Goal: Book appointment/travel/reservation

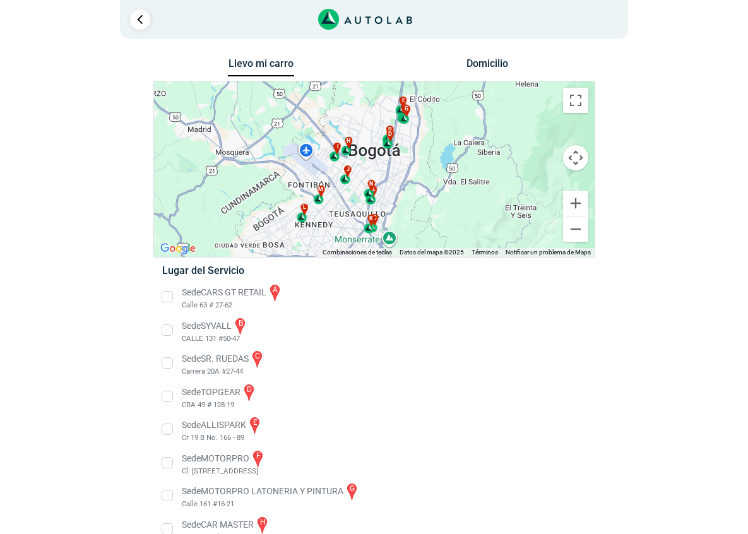
click at [468, 374] on li "Sede SR. RUEDAS c Carrera 20A #27-44" at bounding box center [374, 363] width 442 height 28
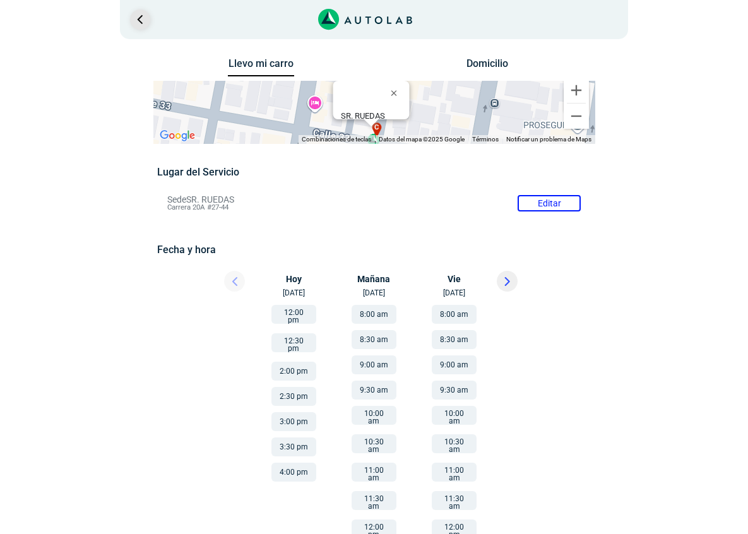
click at [130, 21] on link "Ir al paso anterior" at bounding box center [140, 19] width 20 height 20
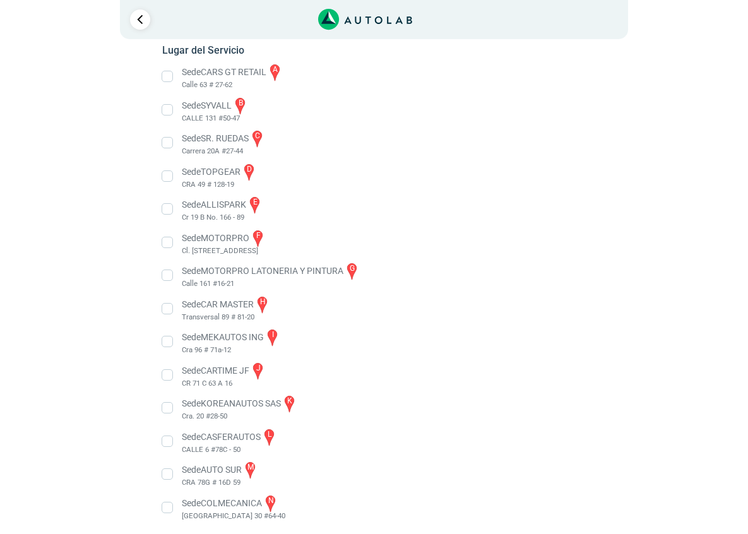
scroll to position [225, 0]
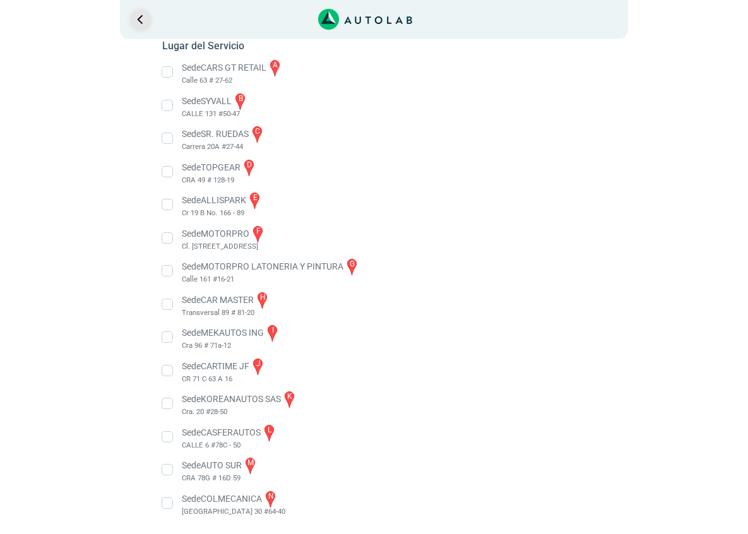
click at [134, 23] on link "Ir al paso anterior" at bounding box center [140, 19] width 20 height 20
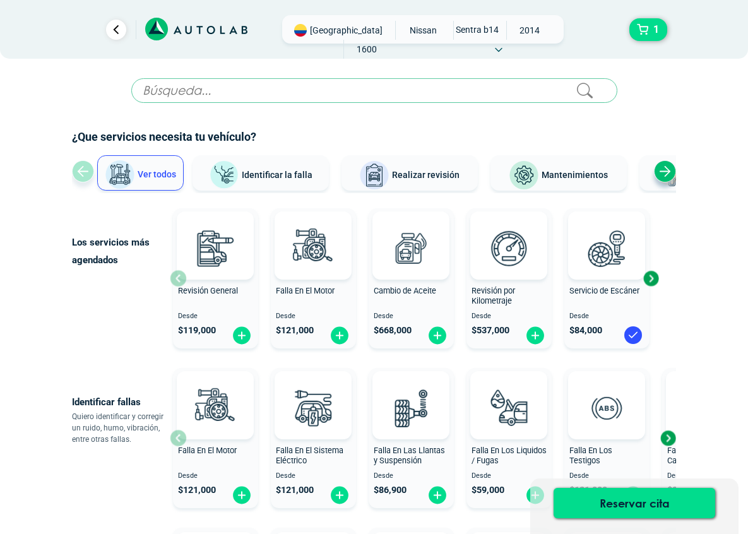
click at [210, 88] on input "text" at bounding box center [374, 90] width 486 height 25
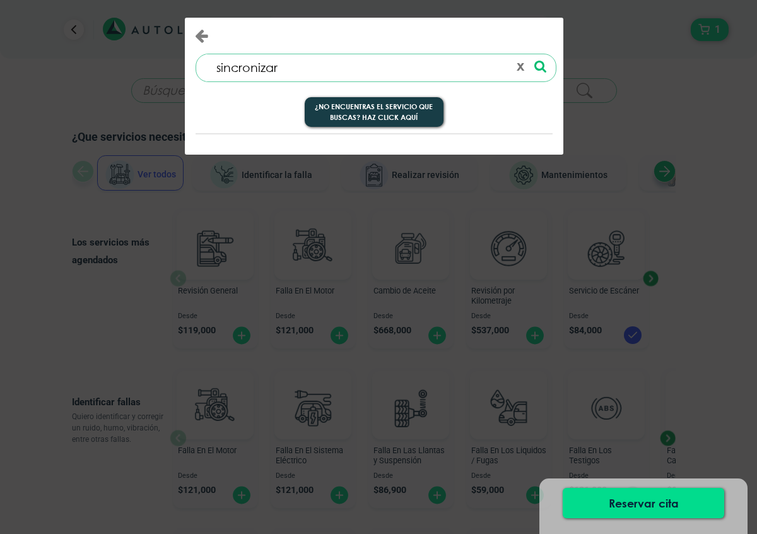
type input "sincronizar"
click at [542, 63] on icon at bounding box center [541, 66] width 12 height 13
click at [423, 104] on button "¿No encuentras el servicio que buscas? Haz click aquí" at bounding box center [374, 112] width 139 height 30
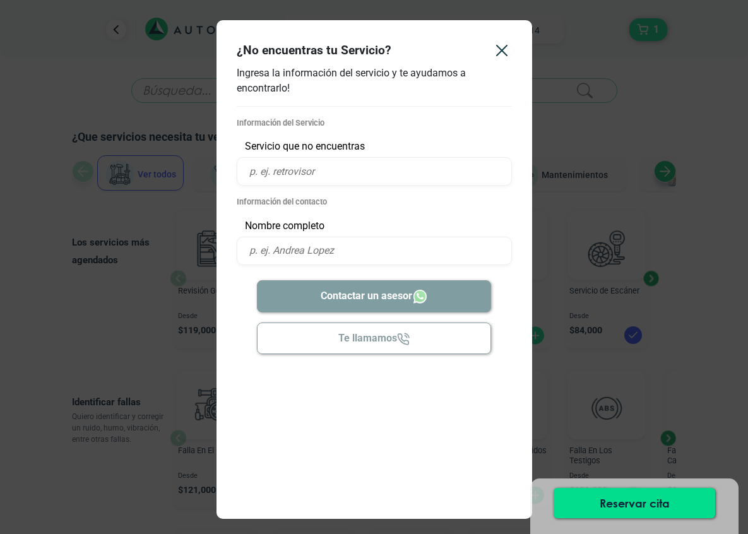
click at [285, 175] on input "text" at bounding box center [374, 171] width 275 height 28
type input "nom inyecta. bien al acelerar"
click at [266, 251] on input "text" at bounding box center [374, 251] width 275 height 28
click at [497, 45] on icon "Close" at bounding box center [502, 50] width 20 height 20
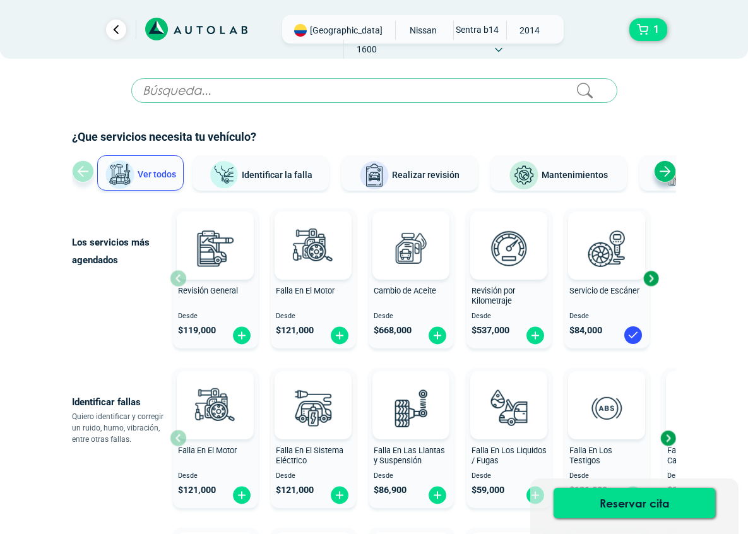
click at [287, 172] on span "Identificar la falla" at bounding box center [277, 174] width 71 height 10
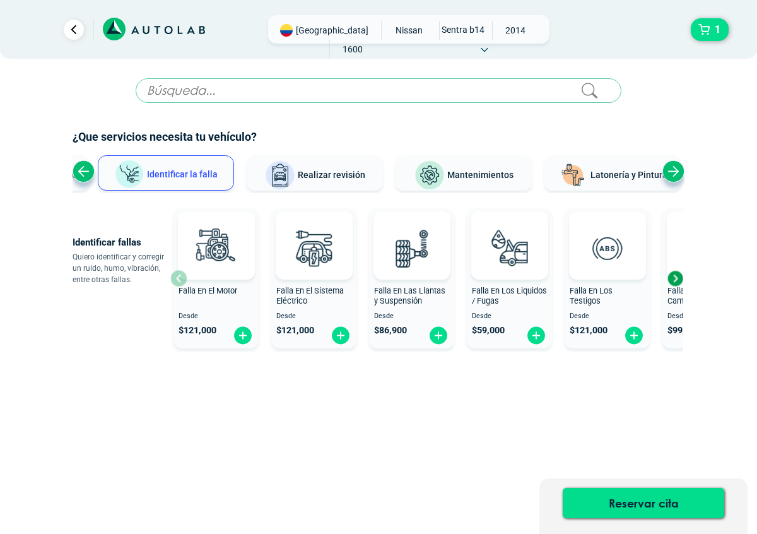
click at [336, 170] on span "Realizar revisión" at bounding box center [332, 175] width 68 height 10
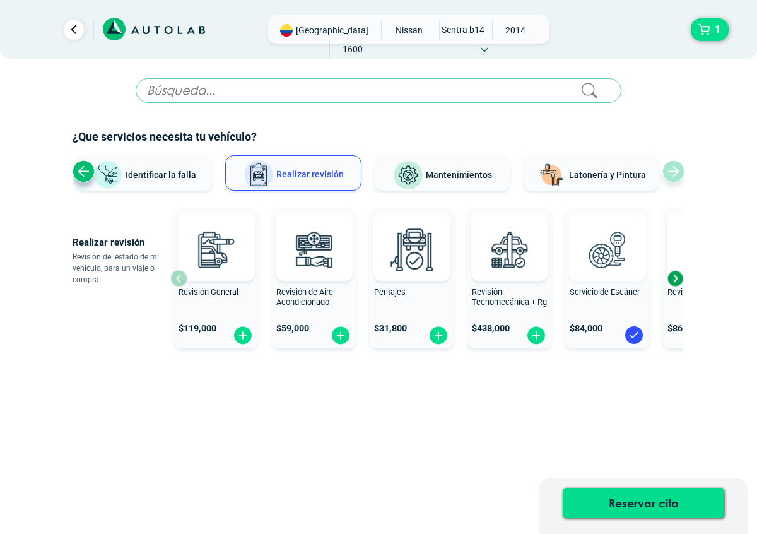
click at [607, 263] on img at bounding box center [607, 250] width 56 height 56
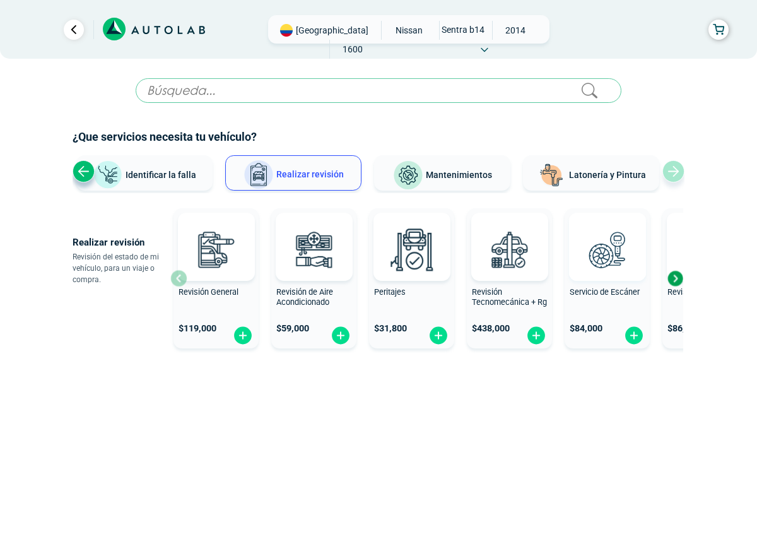
click at [614, 254] on img at bounding box center [607, 250] width 56 height 56
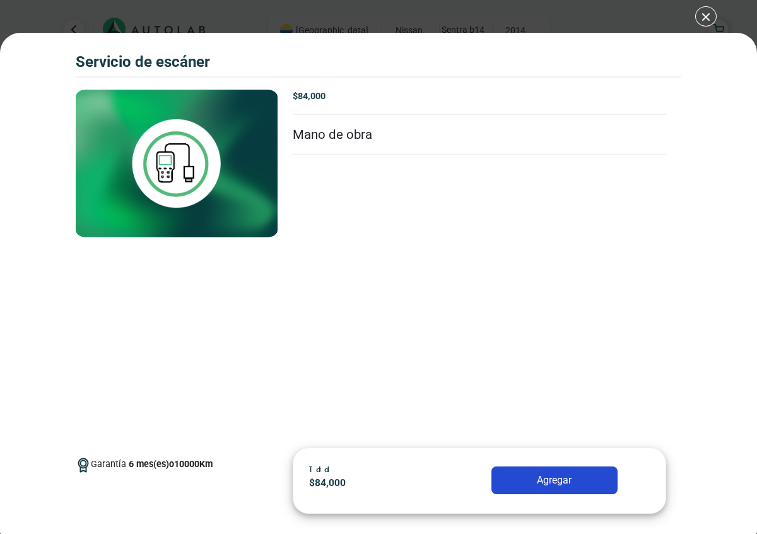
click at [585, 486] on button "Agregar" at bounding box center [555, 480] width 126 height 28
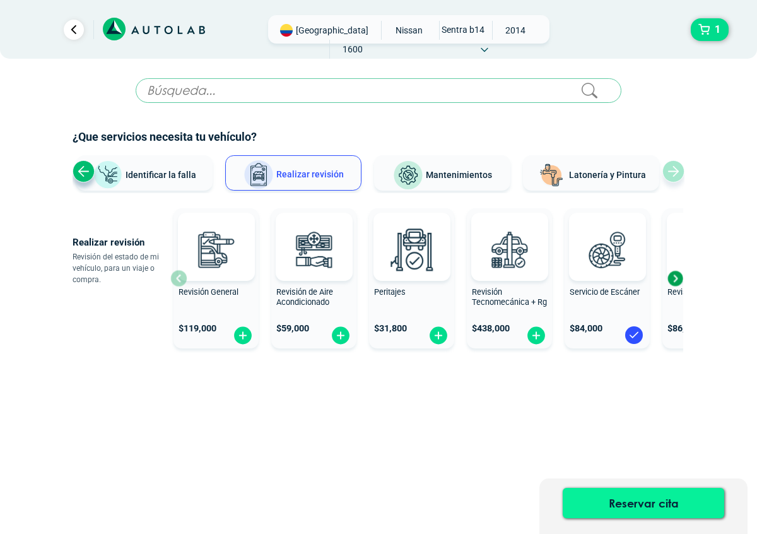
click at [663, 500] on button "Reservar cita" at bounding box center [644, 503] width 162 height 30
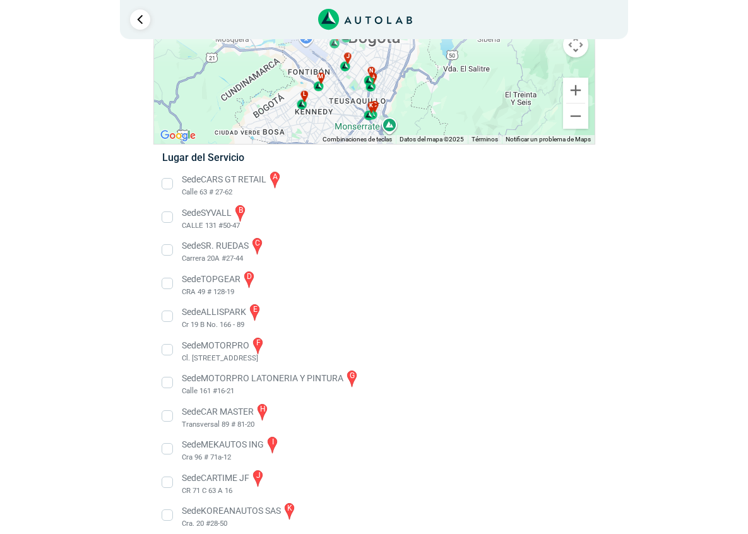
scroll to position [225, 0]
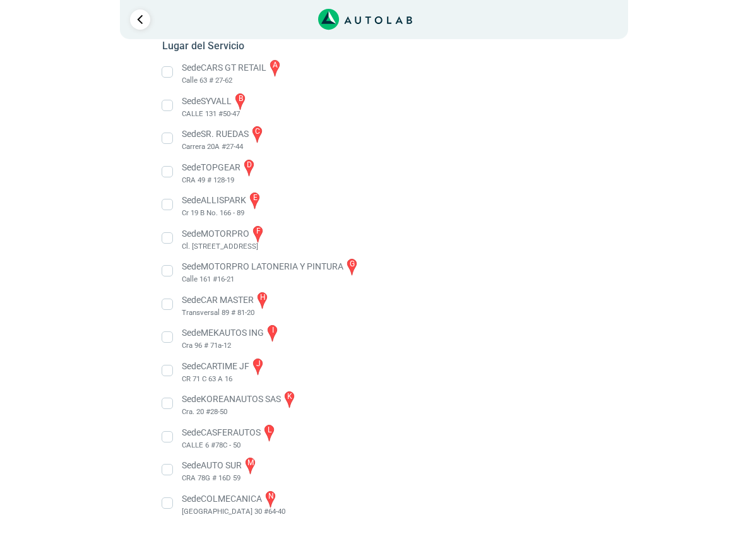
click at [163, 504] on li "Sede COLMECANICA n [GEOGRAPHIC_DATA] 30 #64-40" at bounding box center [374, 503] width 442 height 28
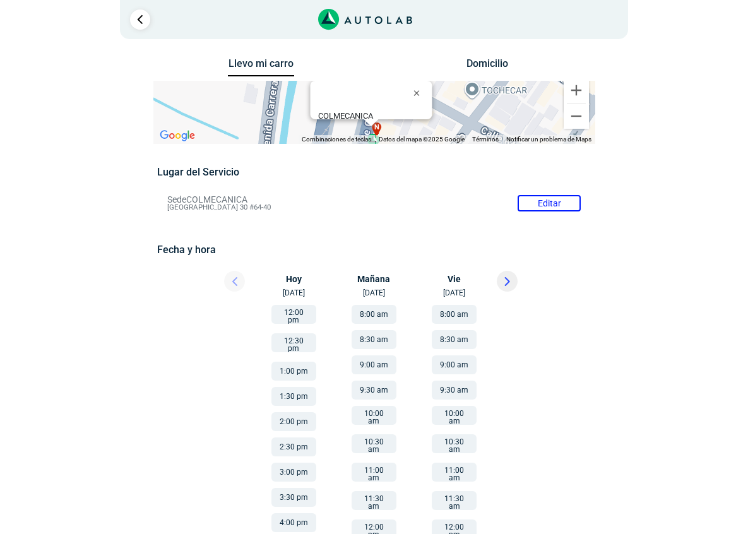
click at [383, 283] on div "[DATE] [DATE]" at bounding box center [374, 285] width 76 height 28
click at [372, 312] on button "8:00 am" at bounding box center [374, 314] width 45 height 19
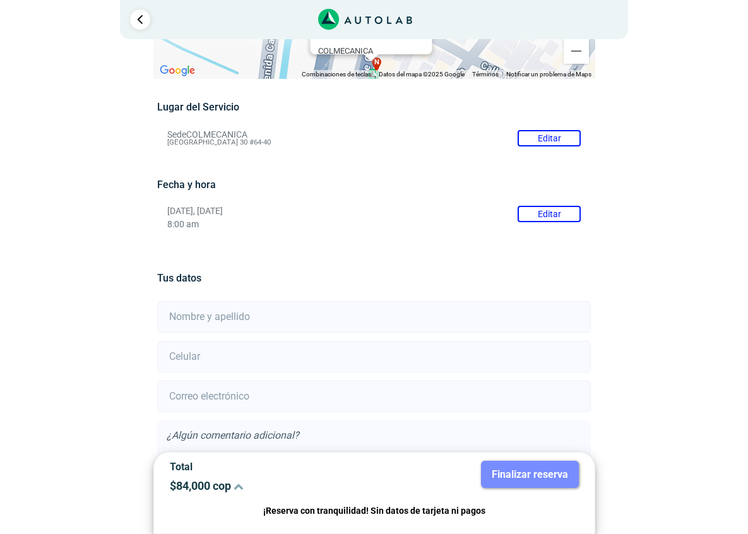
scroll to position [152, 0]
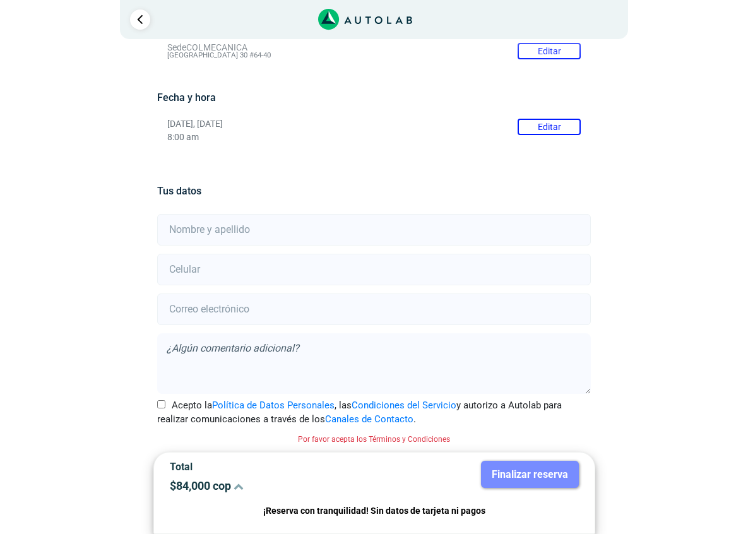
click at [220, 230] on input "text" at bounding box center [374, 230] width 434 height 32
click at [227, 229] on input "[PERSON_NAME]" at bounding box center [374, 230] width 434 height 32
type input "[PERSON_NAME]"
click at [202, 276] on input "number" at bounding box center [374, 270] width 434 height 32
type input "3150024680"
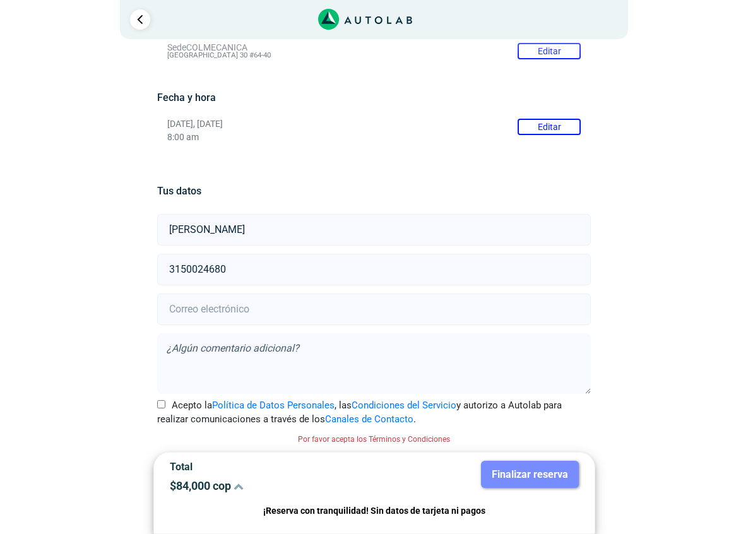
click at [226, 311] on input "email" at bounding box center [374, 310] width 434 height 32
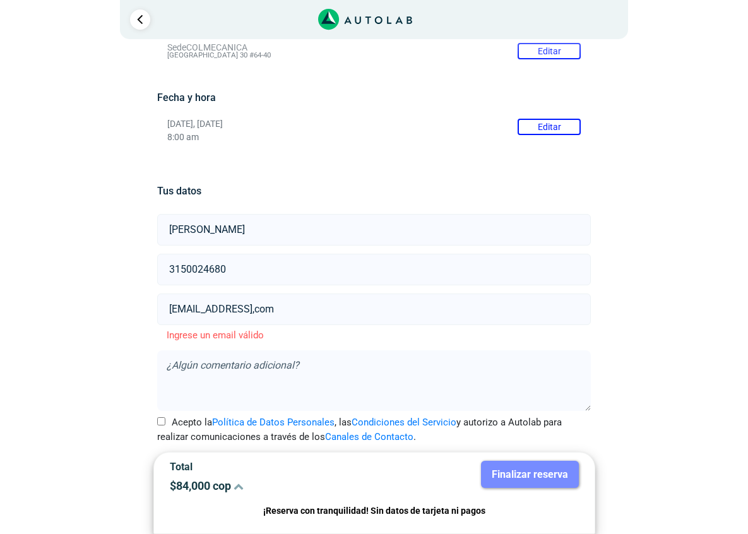
type input "[EMAIL_ADDRESS],com"
click at [164, 420] on input "Acepto la Política de Datos Personales , las Condiciones del Servicio y autoriz…" at bounding box center [161, 421] width 8 height 8
checkbox input "true"
click at [274, 425] on link "Política de Datos Personales" at bounding box center [273, 422] width 122 height 11
